Goal: Information Seeking & Learning: Learn about a topic

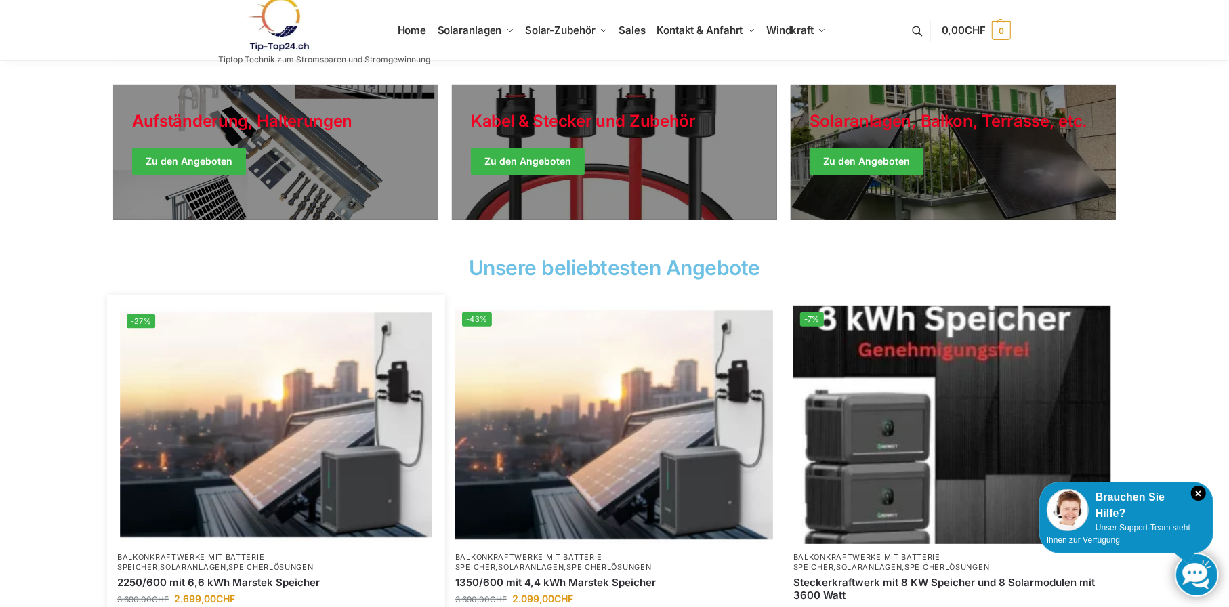
scroll to position [407, 0]
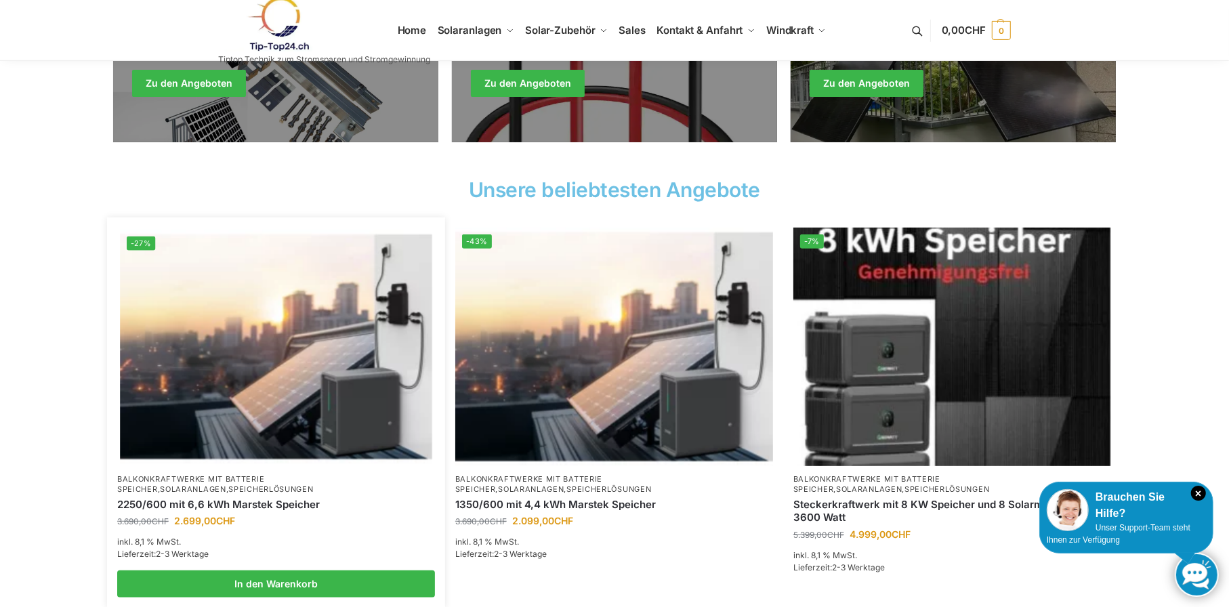
click at [230, 403] on img at bounding box center [276, 347] width 312 height 234
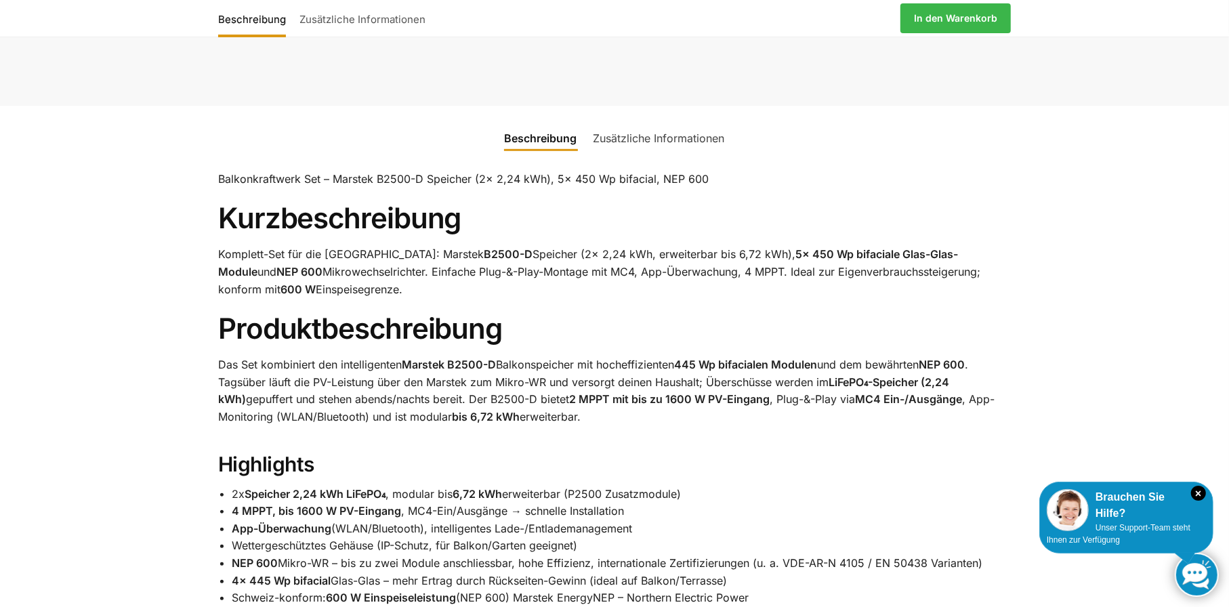
scroll to position [542, 0]
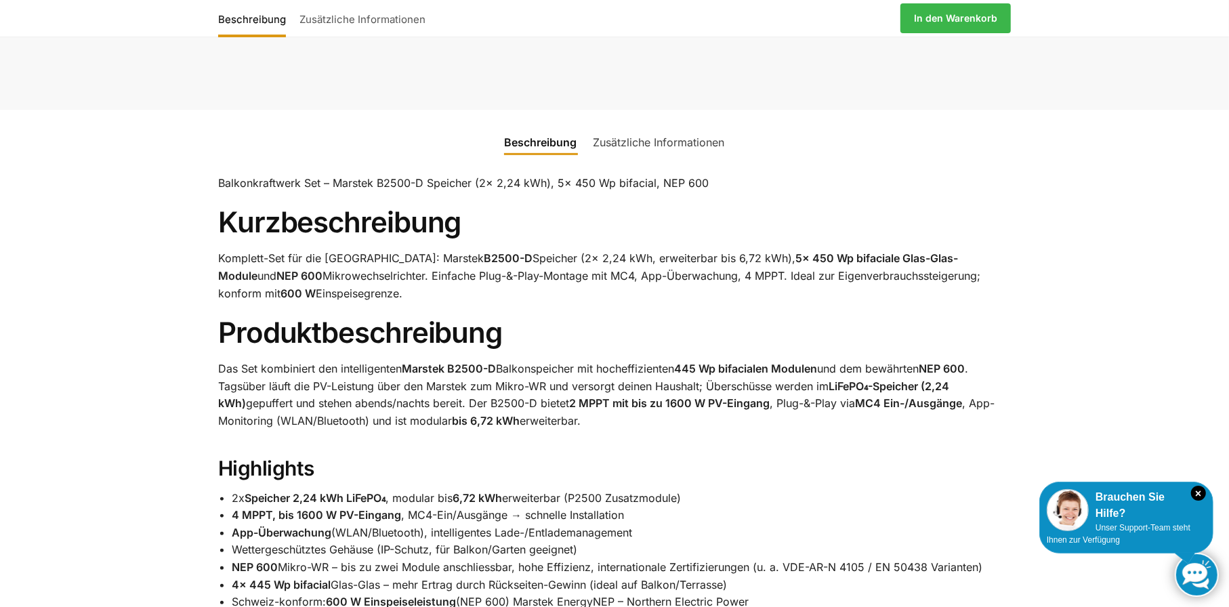
click at [379, 20] on link "Zusätzliche Informationen" at bounding box center [363, 18] width 140 height 33
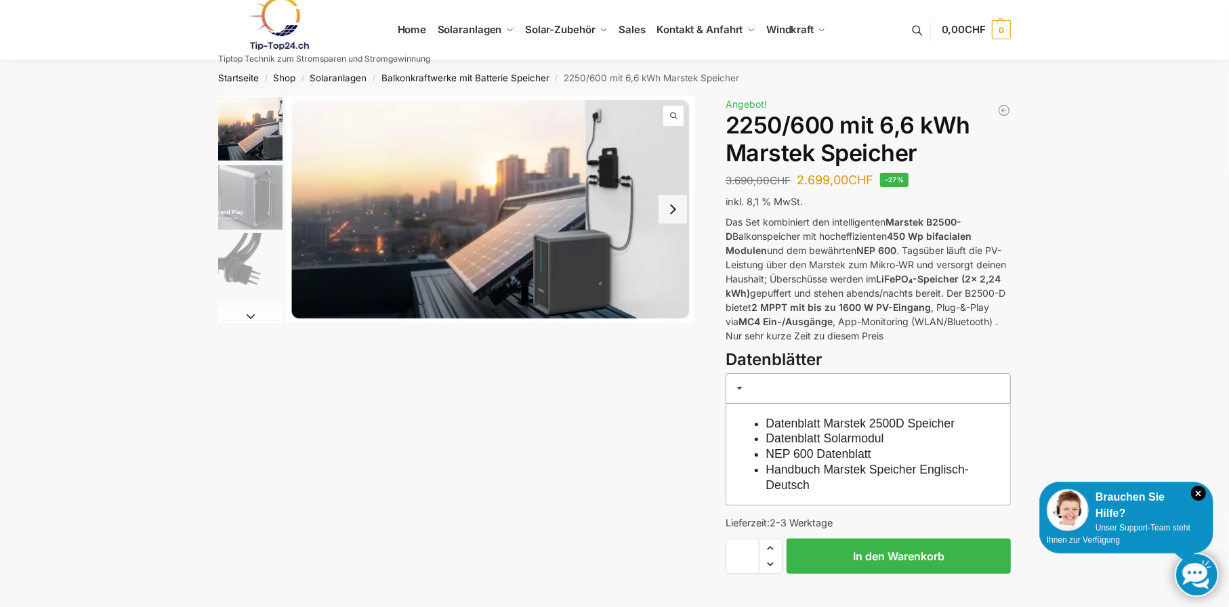
scroll to position [0, 0]
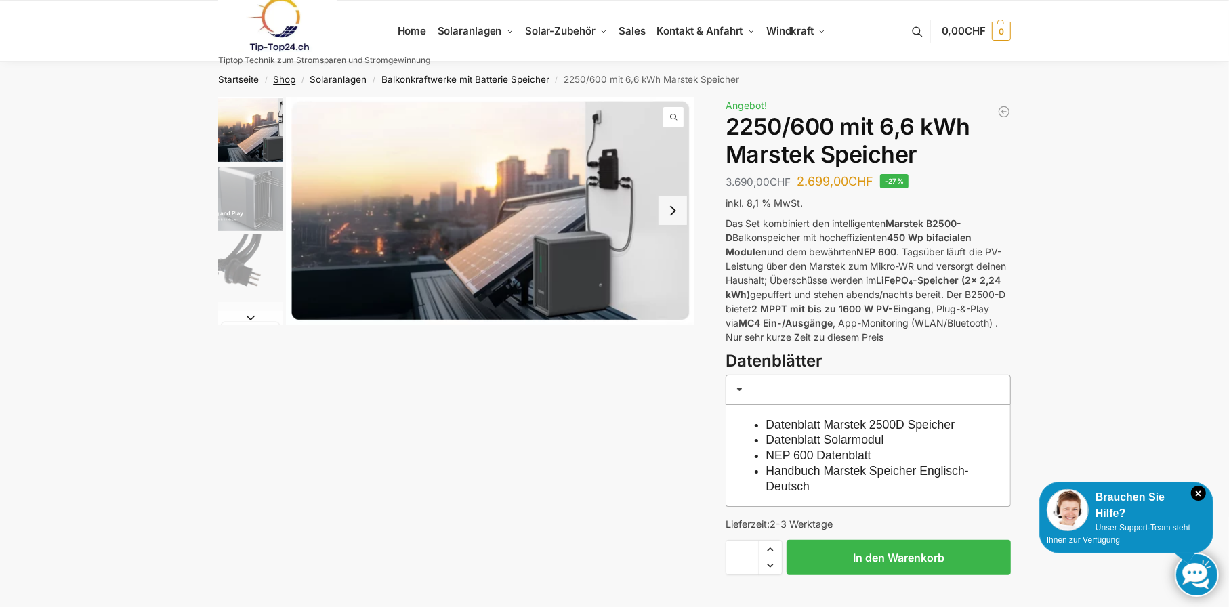
click at [282, 79] on link "Shop" at bounding box center [284, 79] width 22 height 11
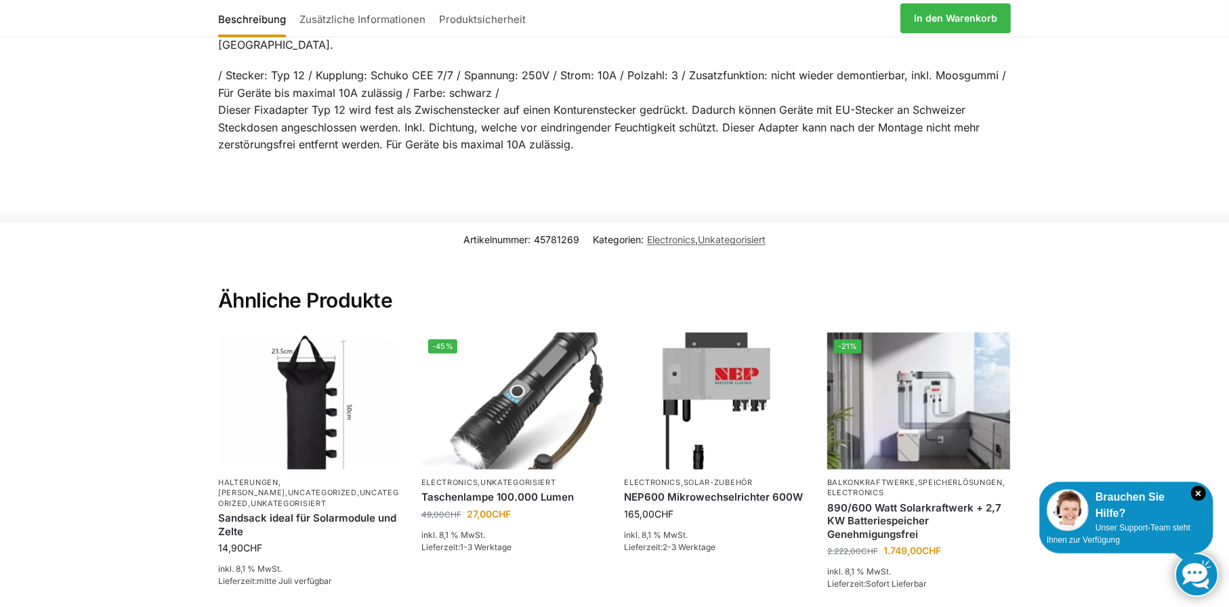
scroll to position [678, 0]
